Goal: Task Accomplishment & Management: Use online tool/utility

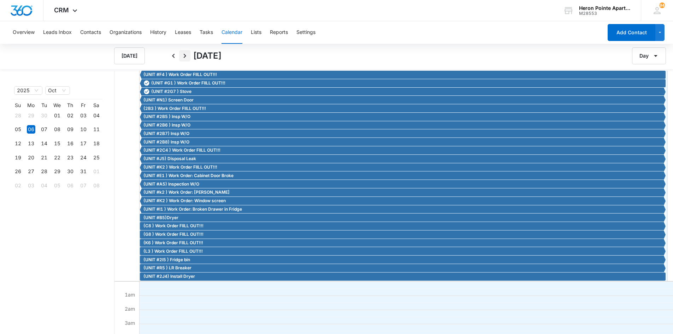
click at [183, 57] on icon "Next" at bounding box center [184, 56] width 8 height 8
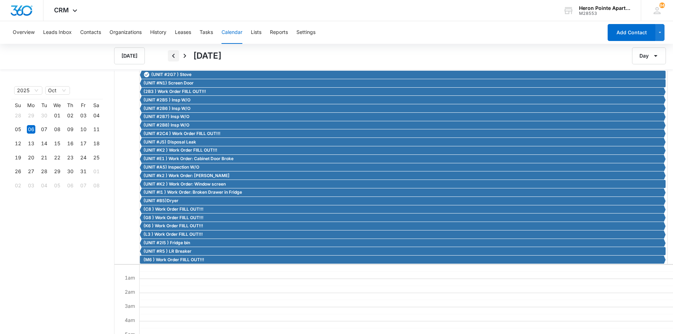
click at [174, 56] on icon "Back" at bounding box center [173, 56] width 8 height 8
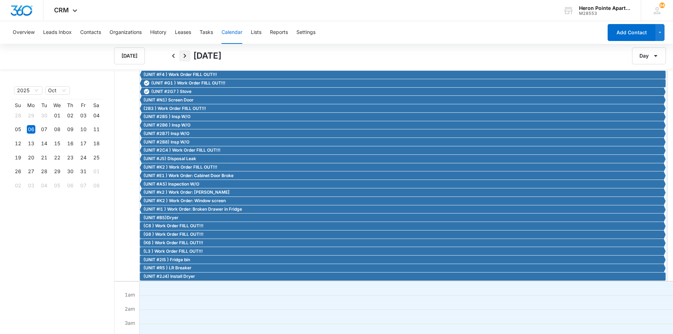
click at [184, 55] on icon "Next" at bounding box center [184, 56] width 8 height 8
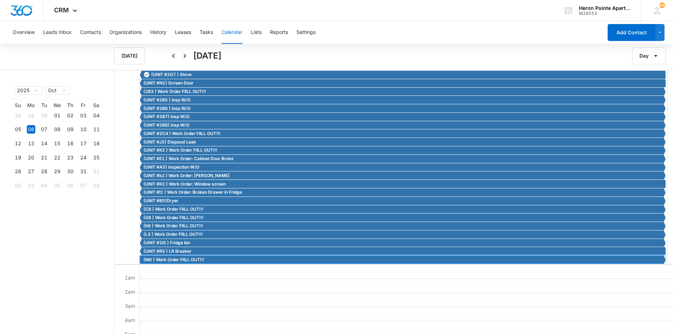
click at [179, 259] on span "(M6 ) Work Order FIILL OUT!!!" at bounding box center [173, 259] width 61 height 6
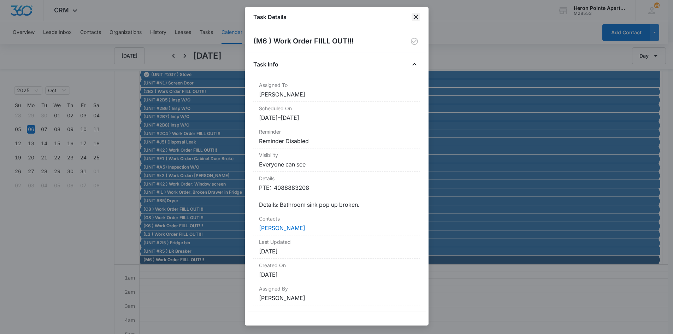
click at [413, 17] on icon "close" at bounding box center [415, 17] width 8 height 8
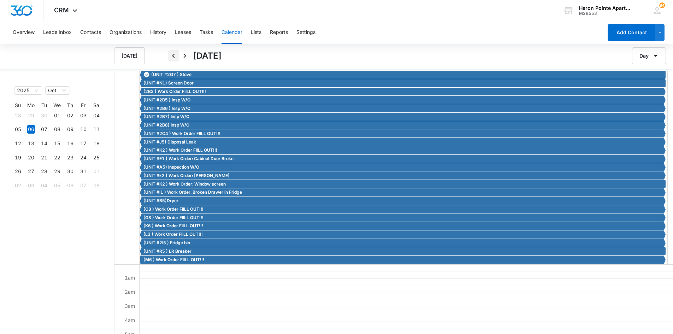
click at [173, 56] on icon "Back" at bounding box center [173, 56] width 8 height 8
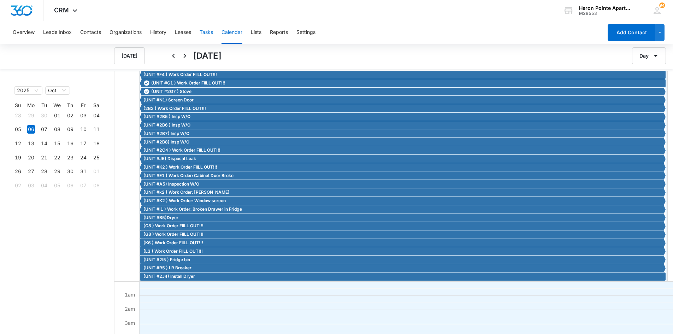
click at [203, 31] on button "Tasks" at bounding box center [206, 32] width 13 height 23
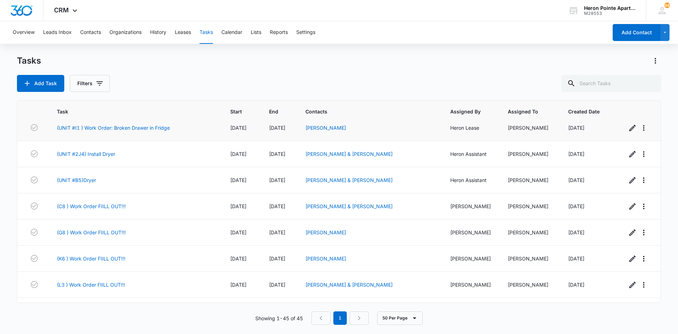
scroll to position [1028, 0]
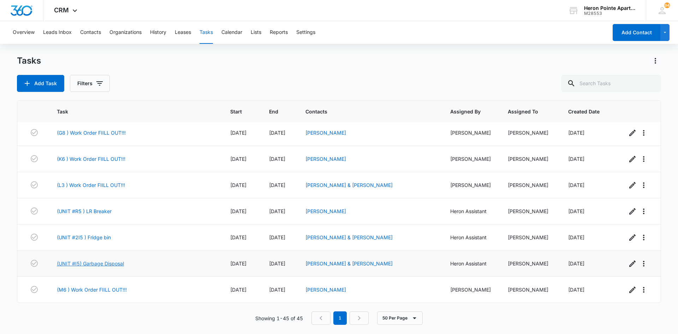
click at [105, 260] on link "(UNIT #I5) Garbage Disposal" at bounding box center [90, 263] width 67 height 7
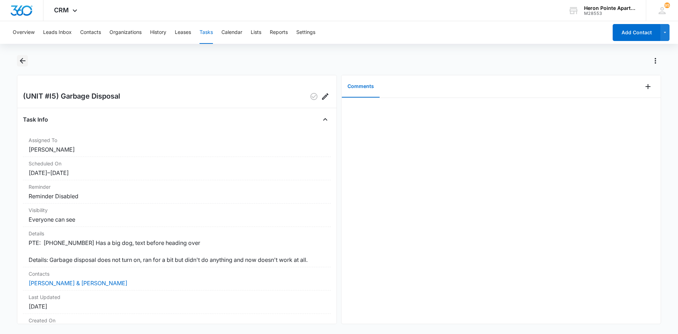
click at [26, 61] on icon "Back" at bounding box center [22, 61] width 8 height 8
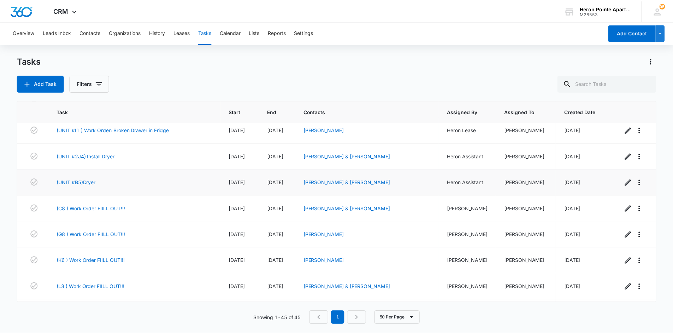
scroll to position [1028, 0]
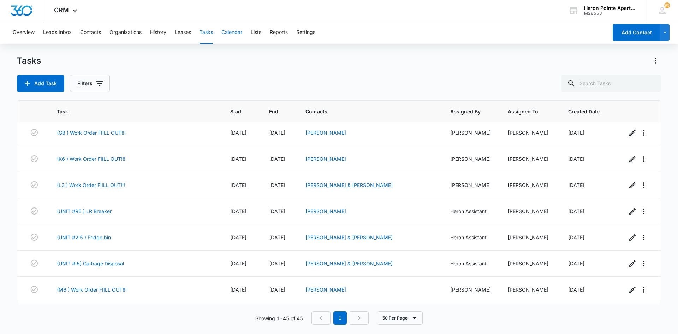
click at [235, 32] on button "Calendar" at bounding box center [231, 32] width 21 height 23
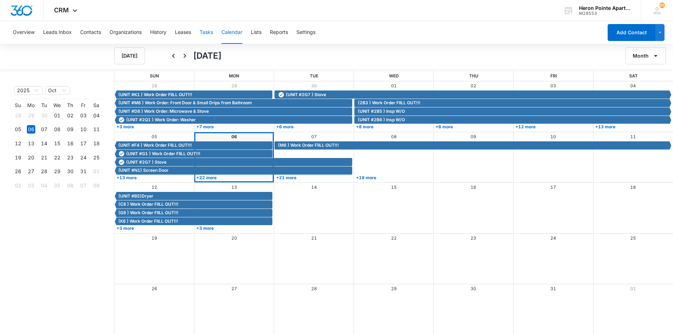
click at [209, 33] on button "Tasks" at bounding box center [206, 32] width 13 height 23
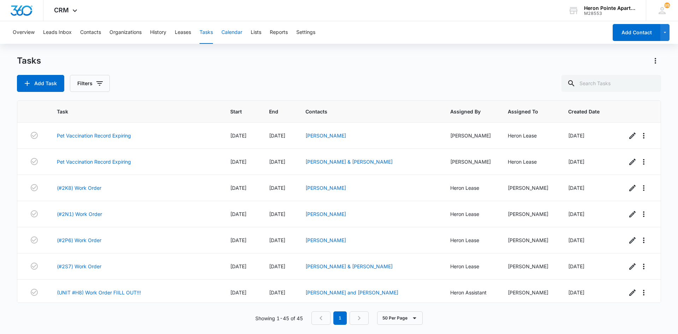
click at [235, 30] on button "Calendar" at bounding box center [231, 32] width 21 height 23
